Goal: Task Accomplishment & Management: Manage account settings

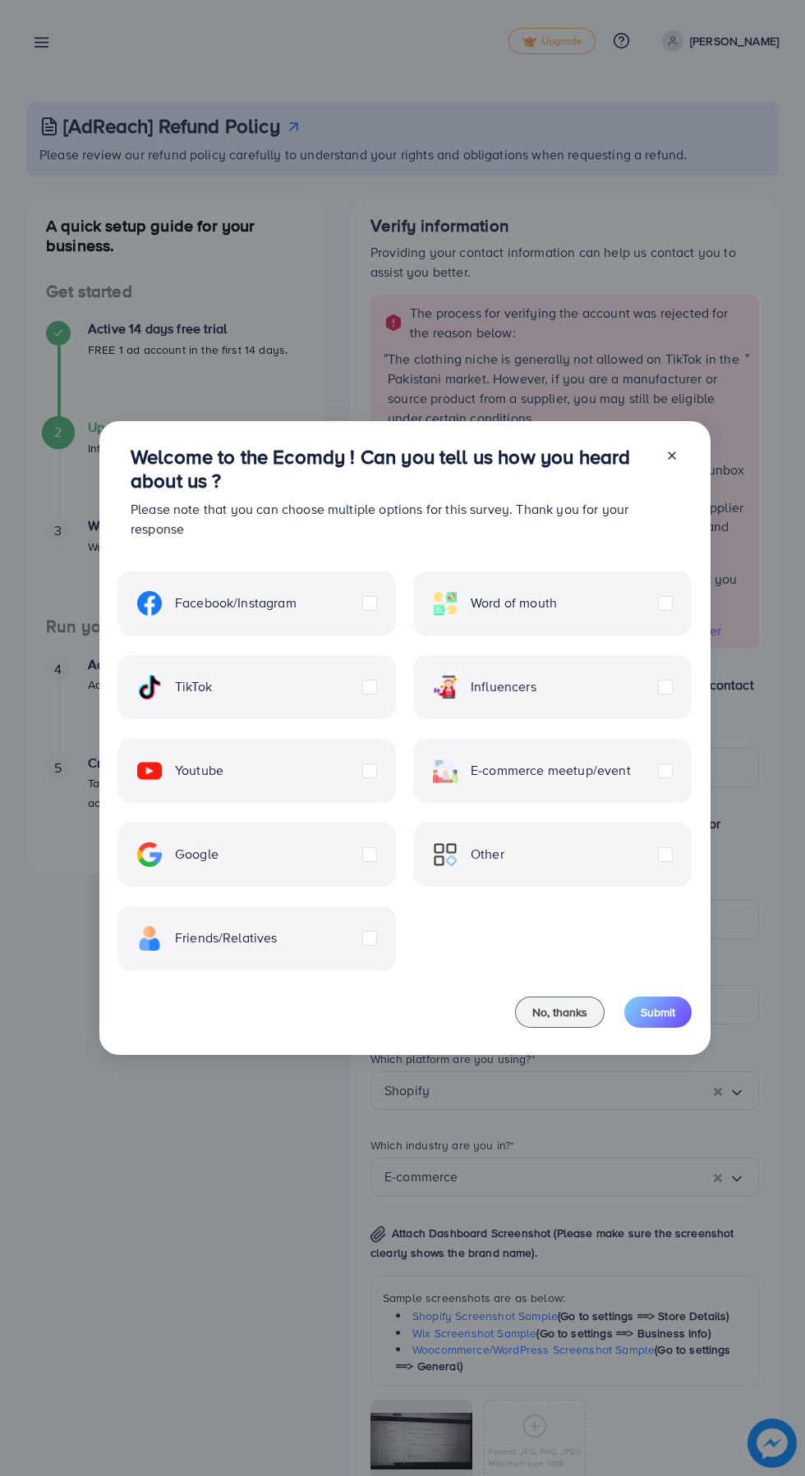
click at [553, 1012] on span "No, thanks" at bounding box center [559, 1012] width 55 height 16
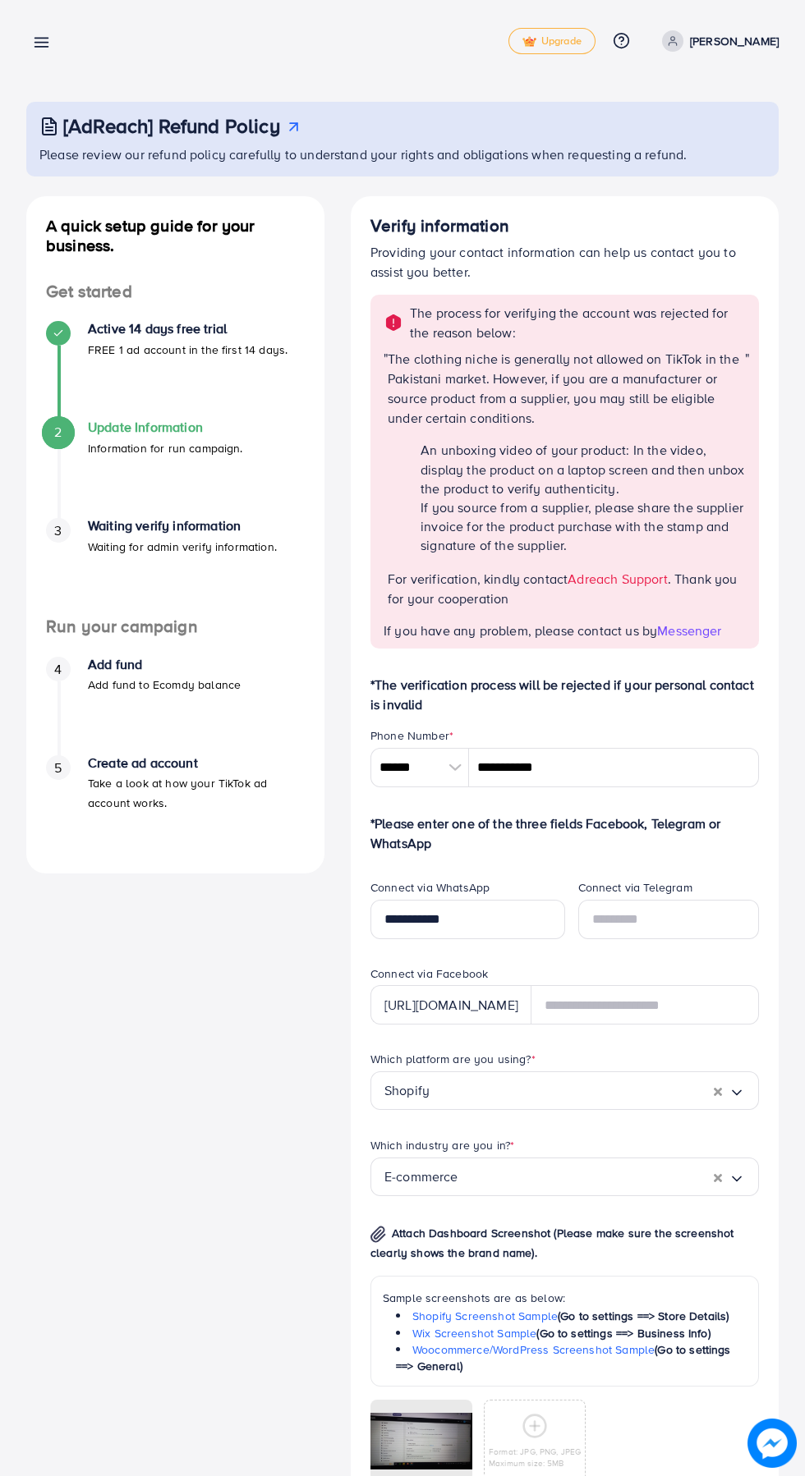
click at [745, 40] on p "Ann Ruggiero" at bounding box center [734, 41] width 89 height 20
click at [720, 104] on link "Log out" at bounding box center [700, 98] width 156 height 37
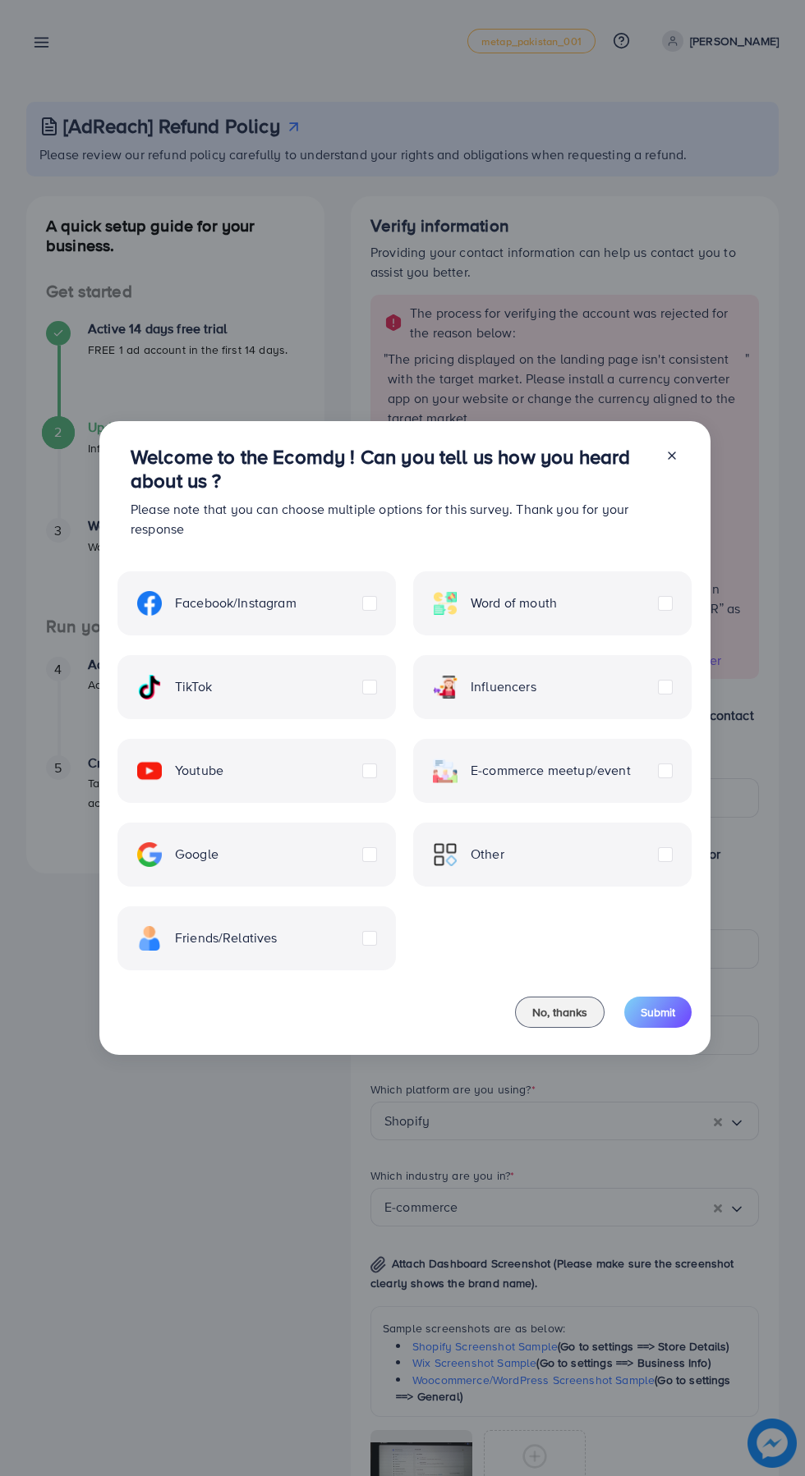
click at [543, 1019] on span "No, thanks" at bounding box center [559, 1012] width 55 height 16
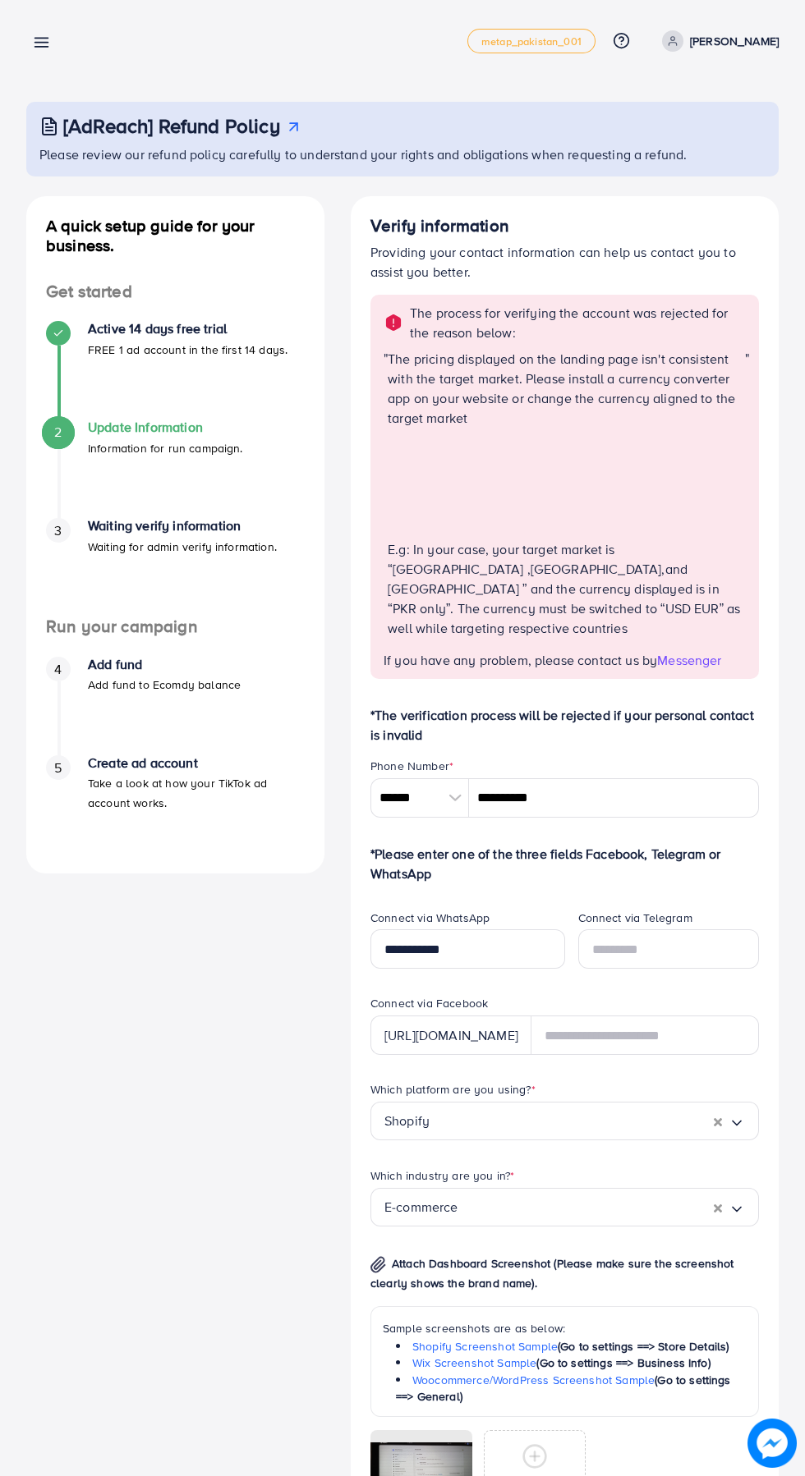
click at [733, 47] on p "Sohail Abbas" at bounding box center [734, 41] width 89 height 20
click at [716, 126] on div "[AdReach] Refund Policy" at bounding box center [403, 126] width 729 height 24
click at [741, 44] on p "Sohail Abbas" at bounding box center [734, 41] width 89 height 20
click at [693, 98] on span "Log out" at bounding box center [680, 98] width 44 height 20
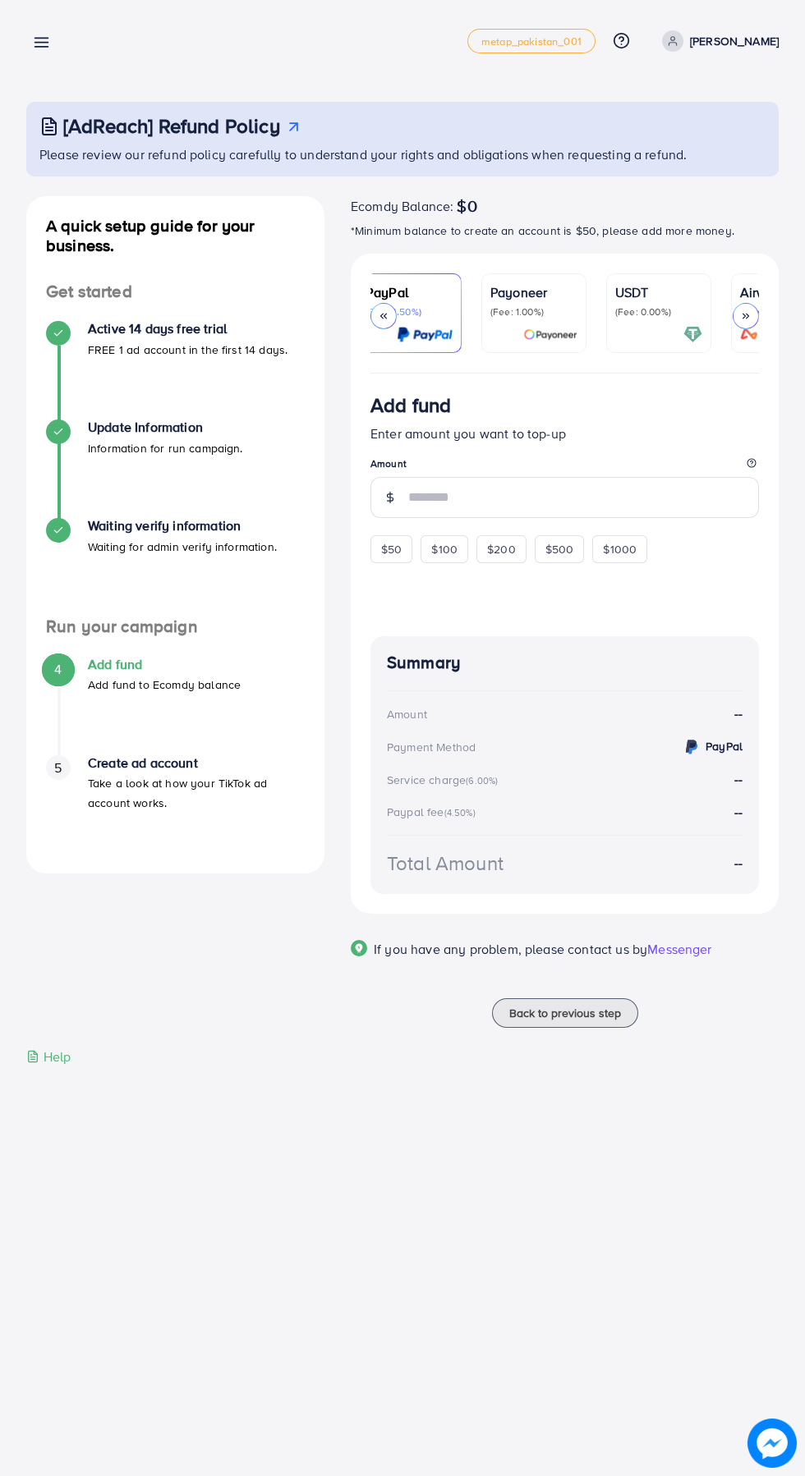
scroll to position [0, 341]
